Goal: Task Accomplishment & Management: Manage account settings

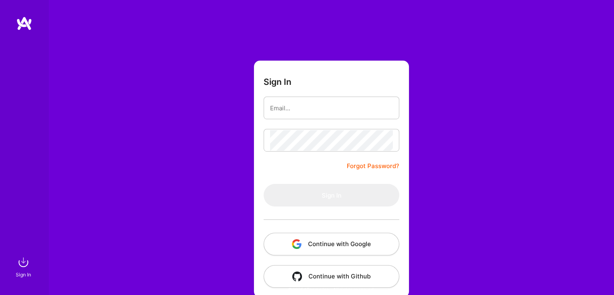
scroll to position [8, 0]
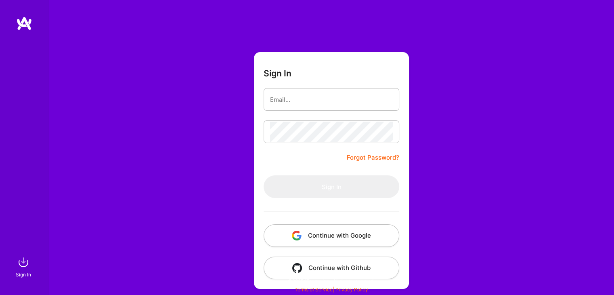
click at [343, 231] on button "Continue with Google" at bounding box center [332, 235] width 136 height 23
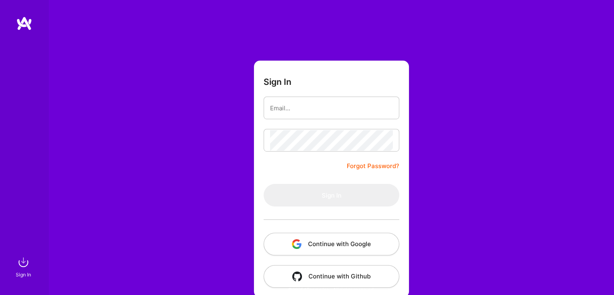
click at [313, 250] on button "Continue with Google" at bounding box center [332, 244] width 136 height 23
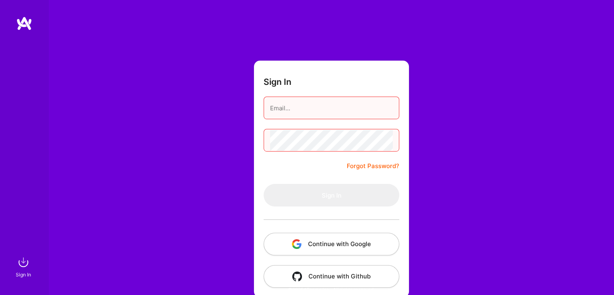
click at [331, 103] on input "email" at bounding box center [331, 108] width 123 height 21
type input "uday88687@gmail.com"
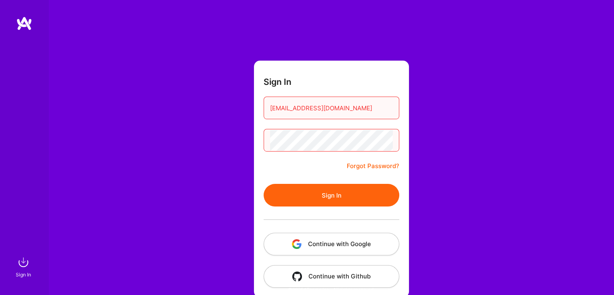
click at [343, 188] on button "Sign In" at bounding box center [332, 195] width 136 height 23
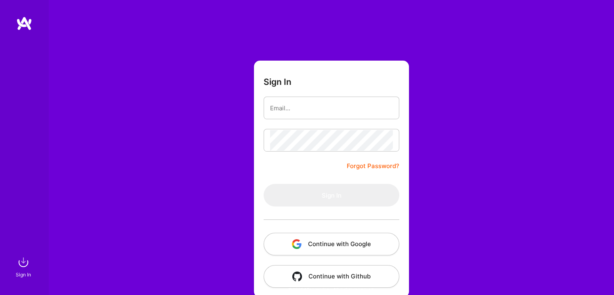
scroll to position [8, 0]
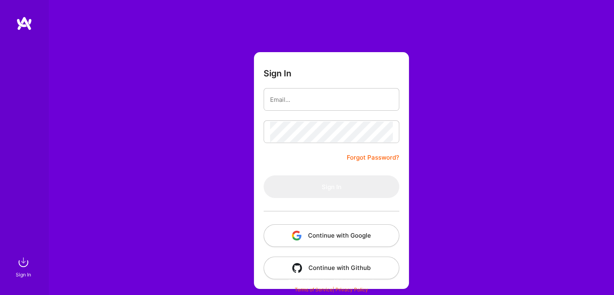
click at [376, 238] on button "Continue with Google" at bounding box center [332, 235] width 136 height 23
